Goal: Find specific page/section: Find specific page/section

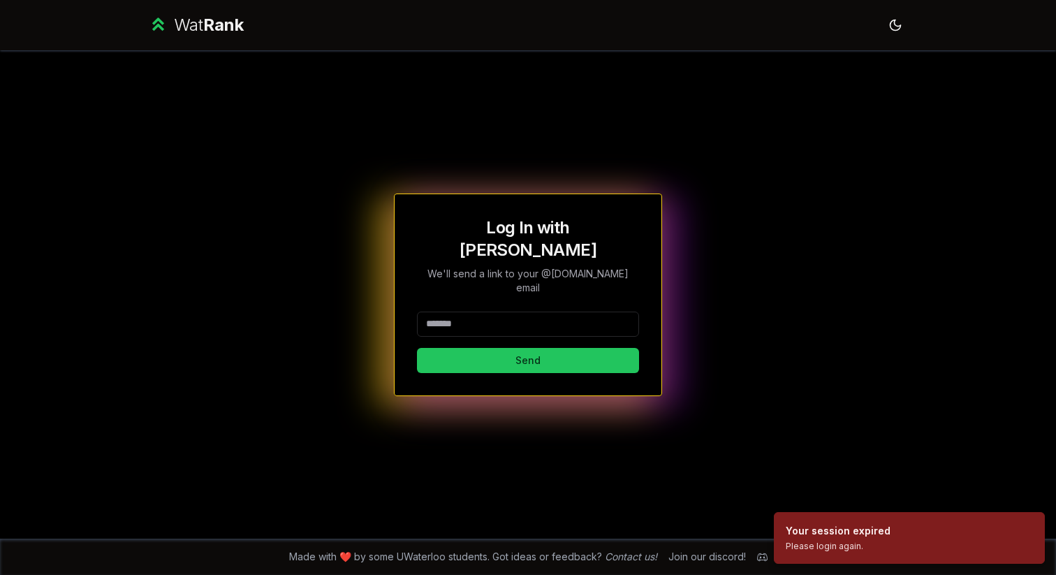
click at [540, 311] on input at bounding box center [528, 323] width 222 height 25
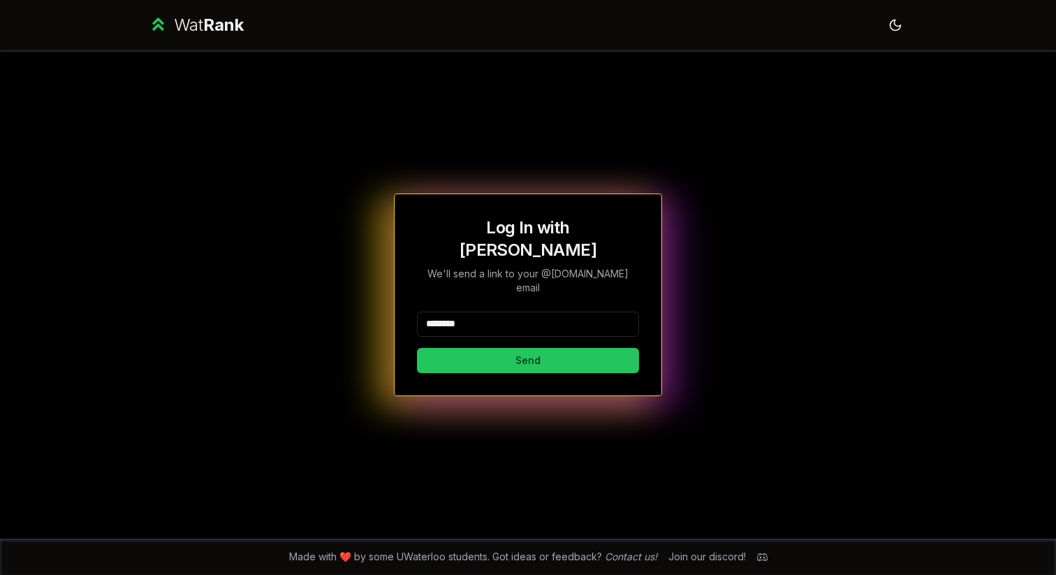
type input "********"
click at [417, 348] on button "Send" at bounding box center [528, 360] width 222 height 25
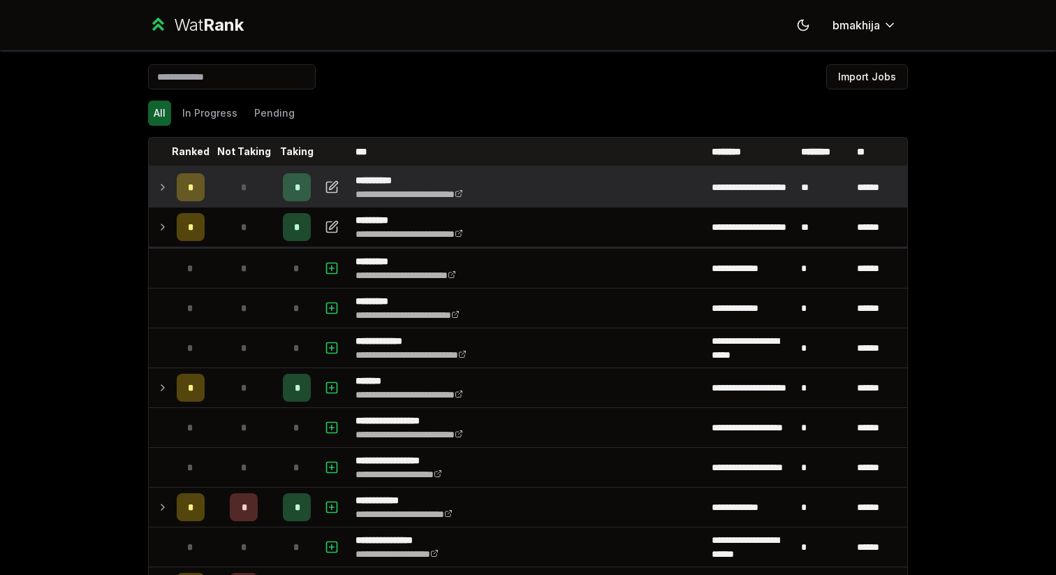
click at [201, 205] on td "*" at bounding box center [190, 187] width 39 height 39
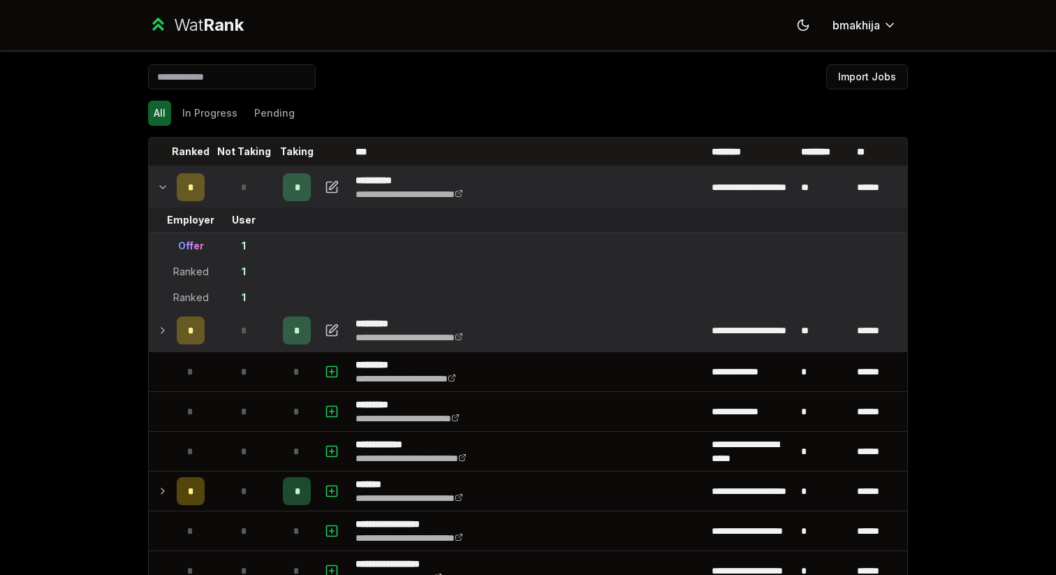
click at [208, 335] on td "*" at bounding box center [190, 330] width 39 height 39
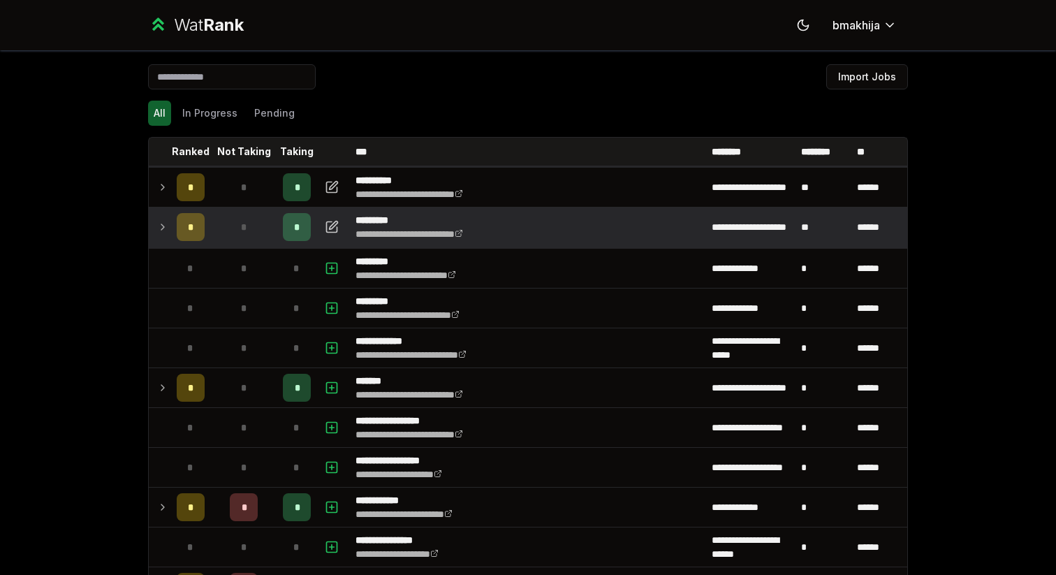
click at [203, 216] on div "*" at bounding box center [191, 227] width 28 height 28
